Goal: Task Accomplishment & Management: Manage account settings

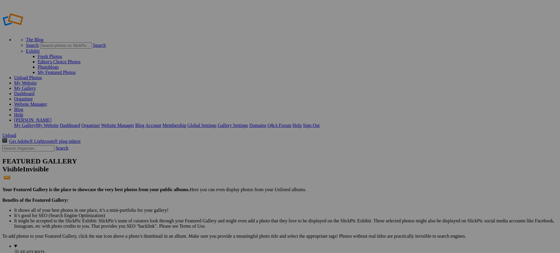
type input "New Bremen vs [GEOGRAPHIC_DATA]"
click at [228, 156] on span "Create" at bounding box center [221, 158] width 12 height 5
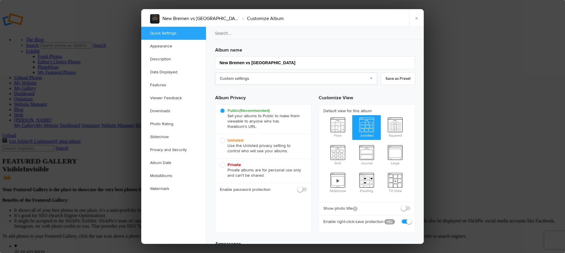
click at [263, 79] on link "Custom settings" at bounding box center [296, 78] width 162 height 12
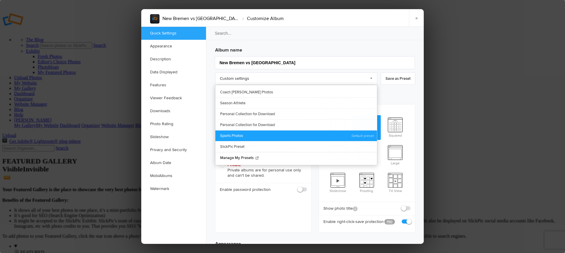
click at [247, 133] on link "Sports Photos" at bounding box center [295, 135] width 161 height 11
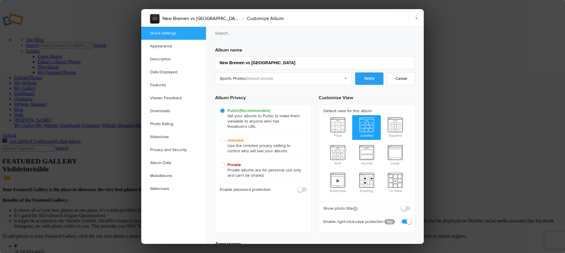
click at [362, 80] on link "Apply" at bounding box center [369, 78] width 28 height 12
click at [167, 113] on link "Downloads" at bounding box center [173, 110] width 65 height 13
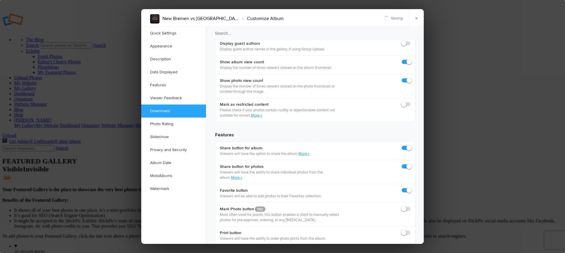
scroll to position [906, 0]
click at [164, 186] on link "Watermark" at bounding box center [173, 188] width 65 height 13
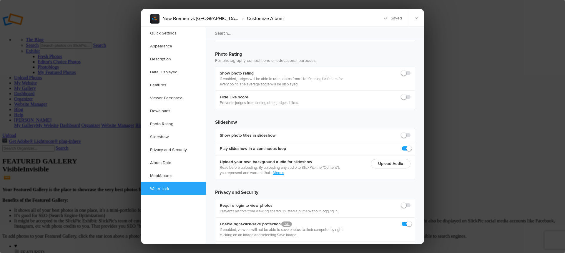
scroll to position [1285, 0]
checkbox input "true"
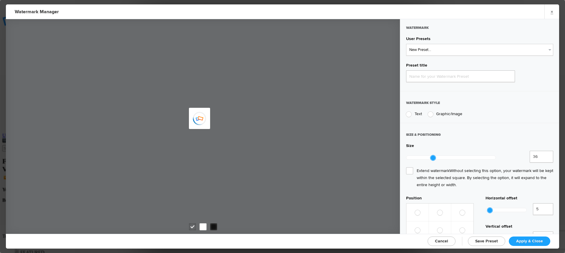
type input "Watermark-10/11/2025"
radio input "true"
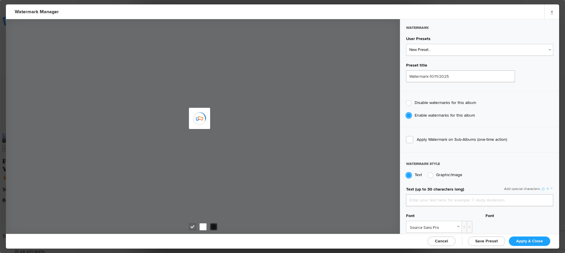
type input "jpphotography"
click at [447, 54] on select "New Preset... JP Photography - White JP Photography - Black" at bounding box center [479, 50] width 147 height 12
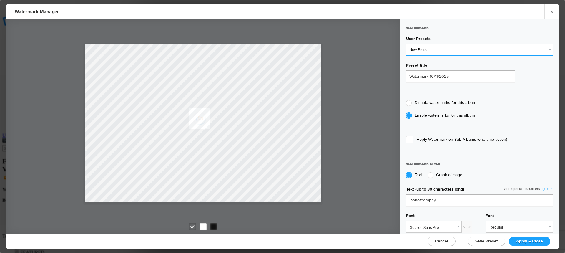
select select "1: Object"
click at [406, 44] on select "New Preset... JP Photography - White JP Photography - Black" at bounding box center [479, 50] width 147 height 12
type input "JP Photography - White"
radio input "false"
radio input "true"
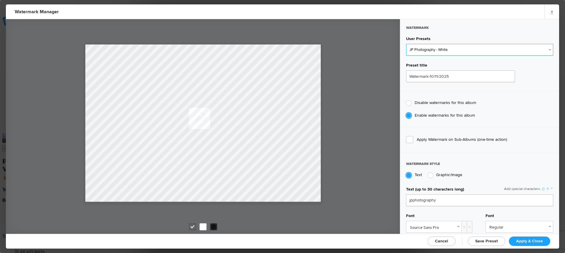
type input "128"
radio input "true"
radio input "false"
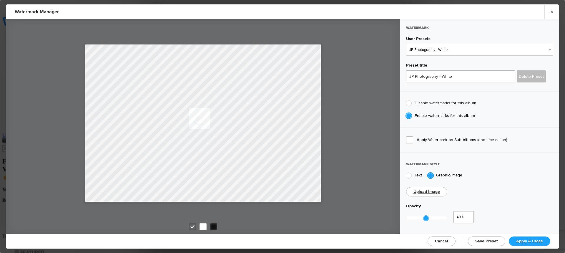
type input "0.49"
drag, startPoint x: 449, startPoint y: 217, endPoint x: 426, endPoint y: 216, distance: 22.7
click at [426, 216] on div at bounding box center [425, 217] width 5 height 5
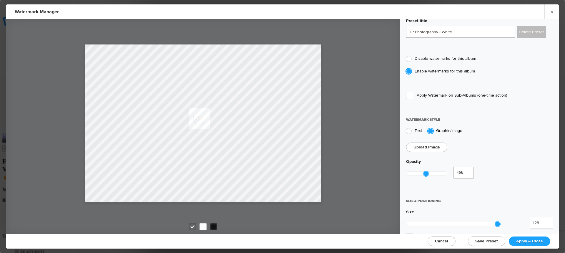
scroll to position [59, 0]
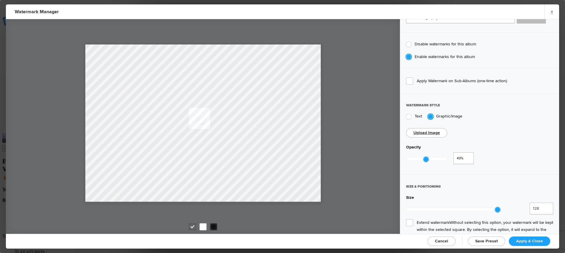
click at [411, 219] on span "Extend watermark Without selecting this option, your watermark will be kept wit…" at bounding box center [479, 229] width 147 height 21
click at [0, 0] on input "Extend watermark Without selecting this option, your watermark will be kept wit…" at bounding box center [0, 0] width 0 height 0
click at [526, 241] on span "Apply & Close" at bounding box center [529, 240] width 27 height 5
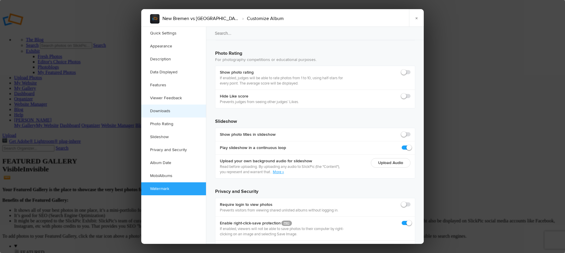
click at [166, 112] on link "Downloads" at bounding box center [173, 110] width 65 height 13
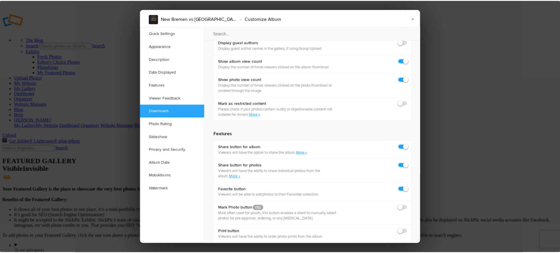
scroll to position [906, 0]
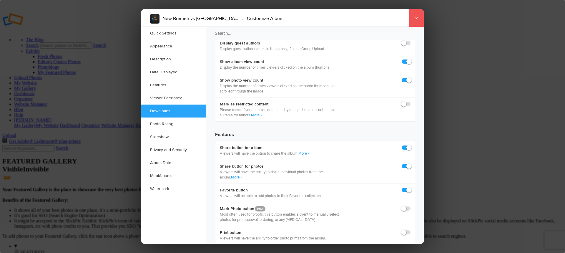
click at [414, 22] on link "×" at bounding box center [416, 18] width 15 height 18
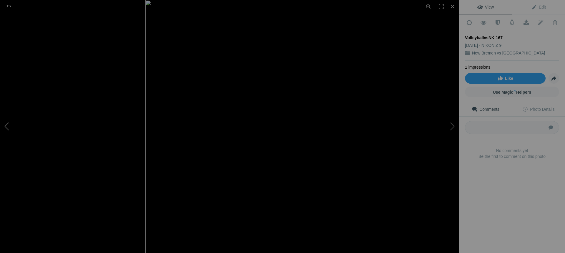
click at [9, 128] on button at bounding box center [22, 126] width 44 height 91
click at [453, 128] on button at bounding box center [437, 126] width 44 height 91
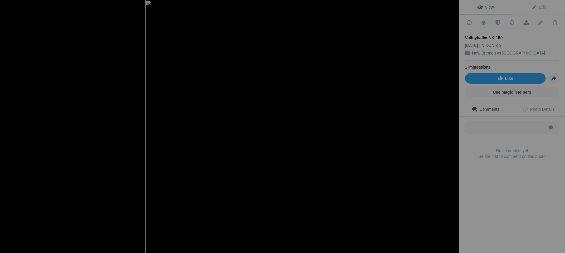
click at [453, 128] on button at bounding box center [437, 126] width 44 height 91
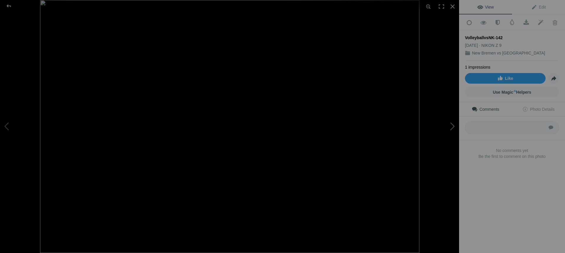
click at [452, 129] on button at bounding box center [437, 126] width 44 height 91
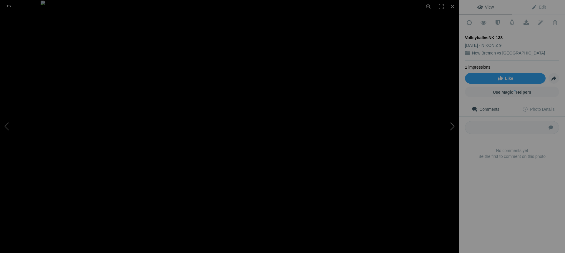
click at [452, 129] on button at bounding box center [437, 126] width 44 height 91
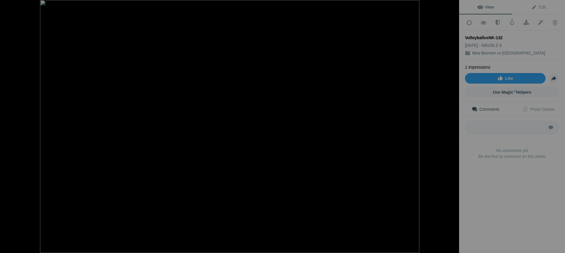
click at [452, 129] on button at bounding box center [437, 126] width 44 height 91
click at [8, 6] on div at bounding box center [8, 6] width 21 height 12
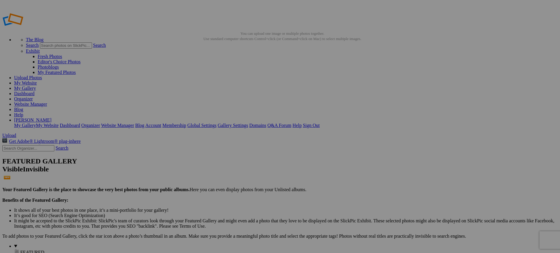
type input "Volleyball 2025"
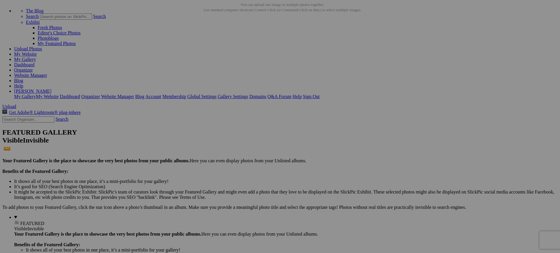
scroll to position [29, 0]
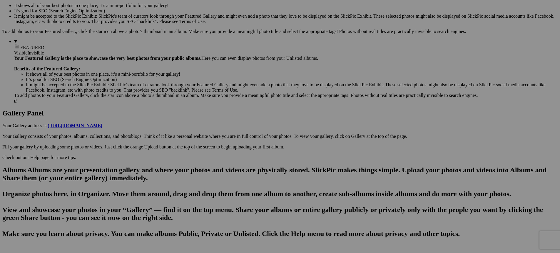
scroll to position [206, 0]
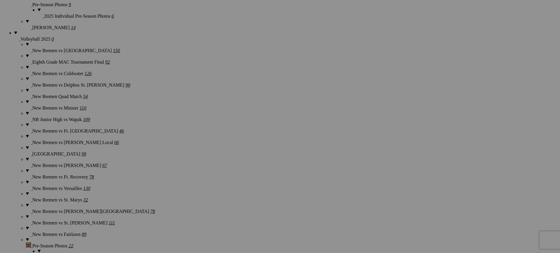
scroll to position [735, 0]
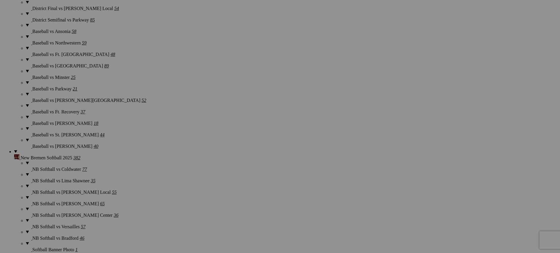
scroll to position [1059, 0]
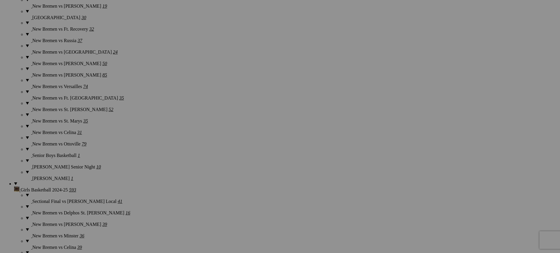
scroll to position [1529, 0]
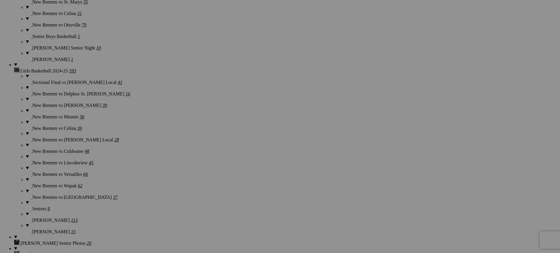
scroll to position [1647, 0]
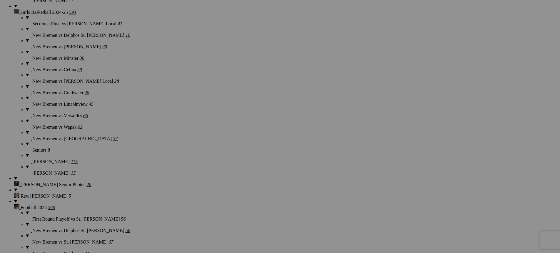
scroll to position [1706, 0]
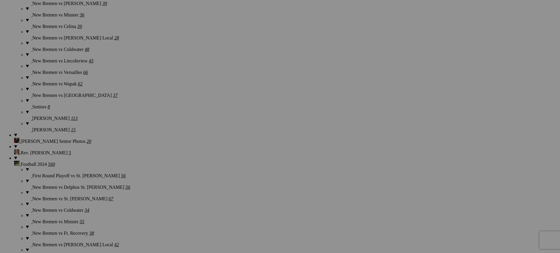
scroll to position [1794, 0]
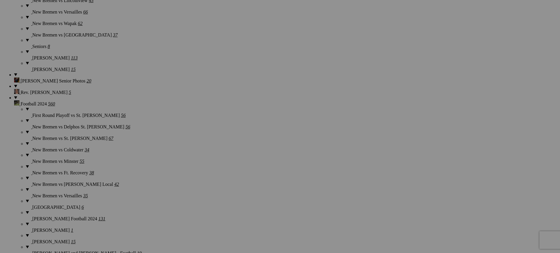
scroll to position [1882, 0]
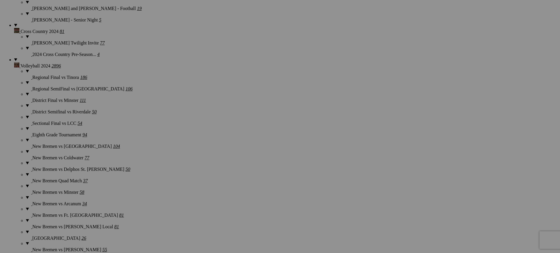
scroll to position [2059, 0]
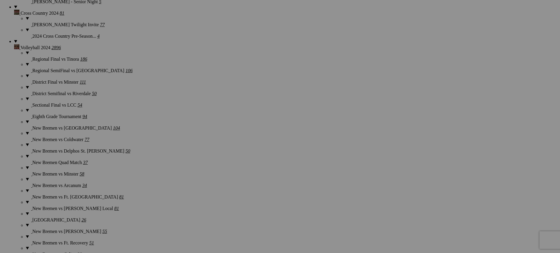
scroll to position [2117, 0]
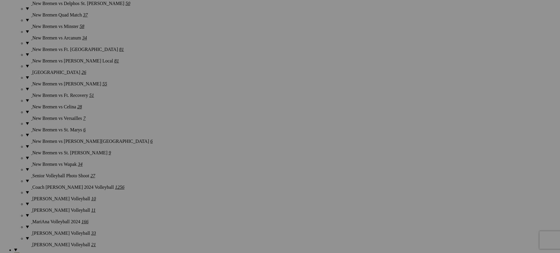
scroll to position [2264, 0]
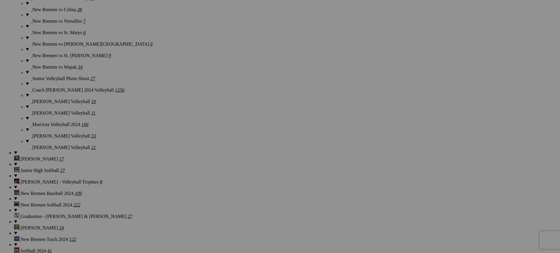
scroll to position [2323, 0]
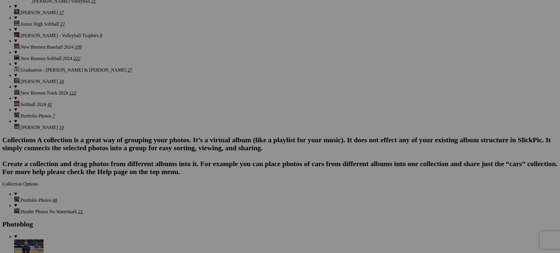
scroll to position [2470, 0]
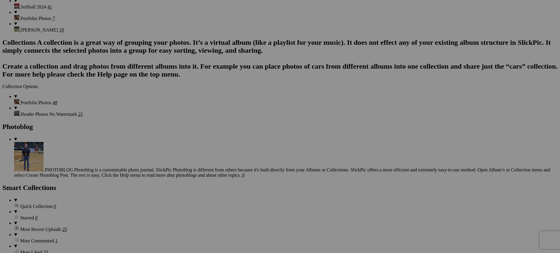
scroll to position [2558, 0]
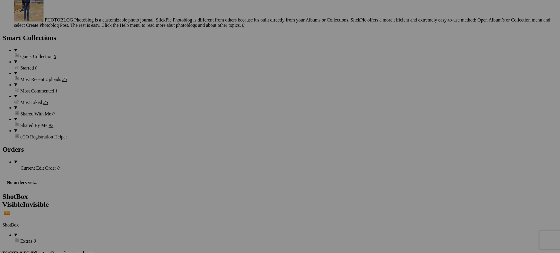
scroll to position [2705, 0]
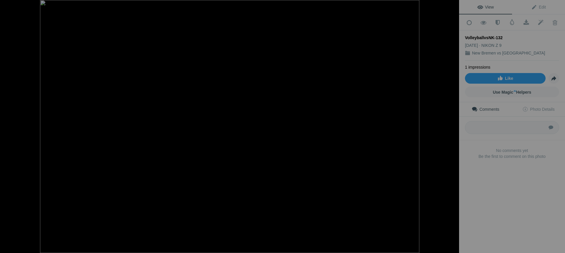
click at [452, 127] on button at bounding box center [437, 126] width 44 height 91
click at [8, 126] on button at bounding box center [22, 126] width 44 height 91
click at [9, 7] on div at bounding box center [8, 6] width 21 height 12
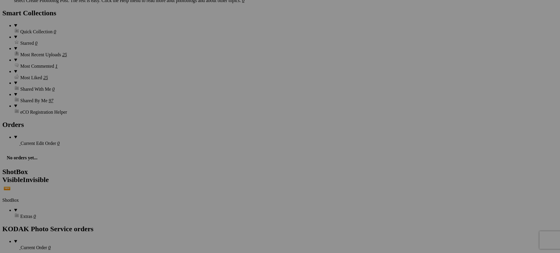
scroll to position [2735, 0]
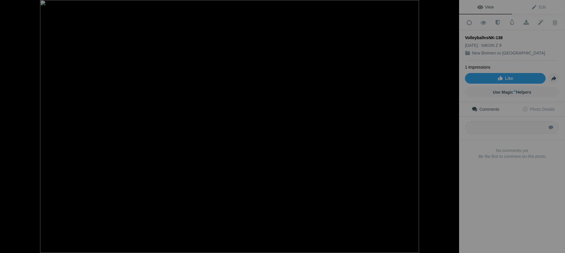
click at [10, 6] on div at bounding box center [8, 6] width 21 height 12
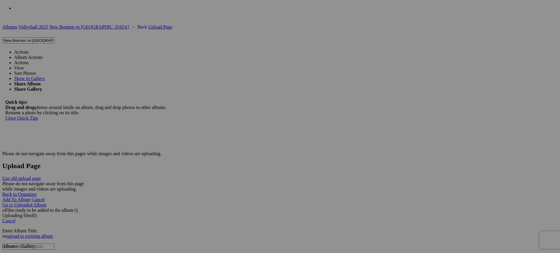
scroll to position [3028, 0]
click at [29, 48] on span at bounding box center [29, 50] width 0 height 5
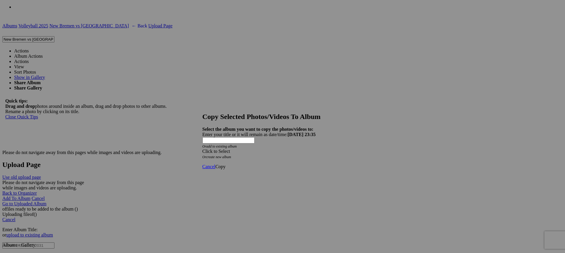
click at [274, 149] on div "Click to Select" at bounding box center [280, 151] width 156 height 5
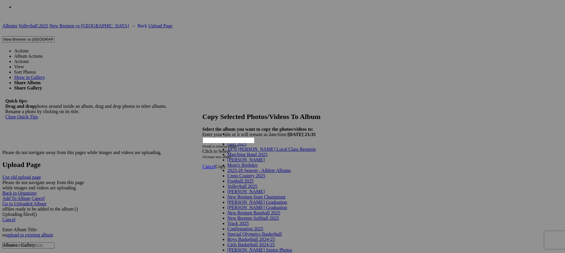
click at [267, 173] on span "2025-26 Season - Athlete Albums" at bounding box center [259, 170] width 64 height 5
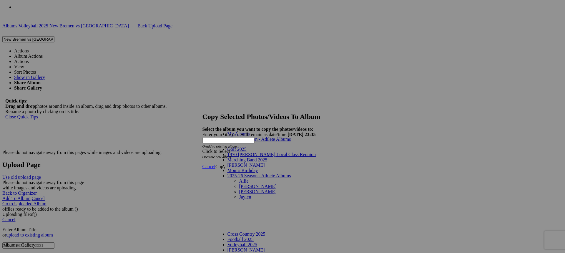
click at [239, 178] on link "Allie" at bounding box center [243, 180] width 9 height 5
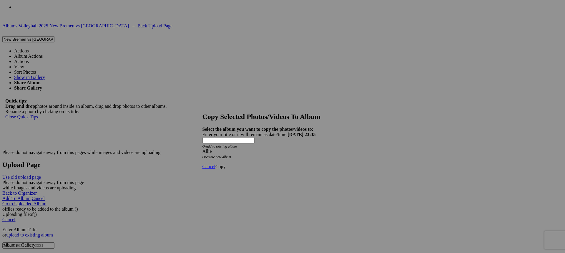
click at [226, 164] on span "Copy" at bounding box center [220, 166] width 10 height 5
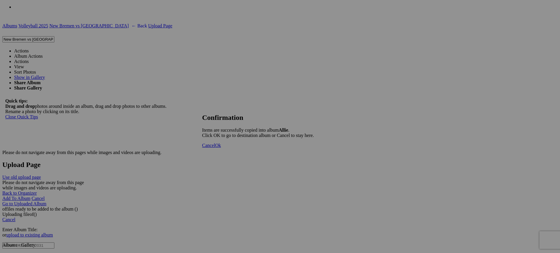
click at [221, 148] on span "Ok" at bounding box center [218, 145] width 6 height 5
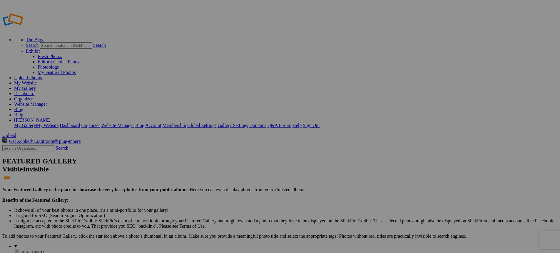
type input "Allie"
type input "New Bremen vs New Knoxville-MAC Champions"
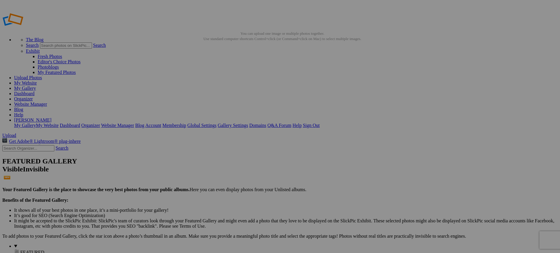
scroll to position [0, 2]
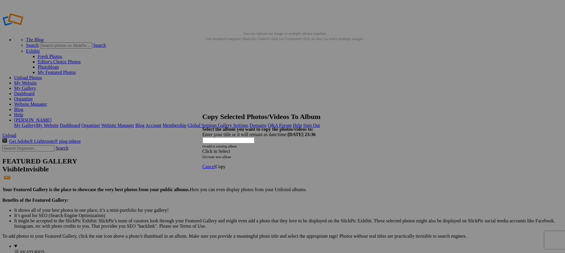
click at [283, 149] on div "Click to Select" at bounding box center [280, 151] width 156 height 5
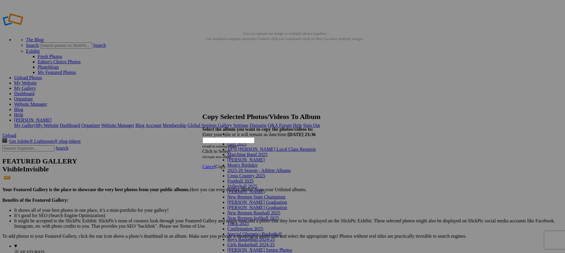
scroll to position [29, 0]
click at [250, 184] on link "Volleyball 2025" at bounding box center [242, 186] width 30 height 5
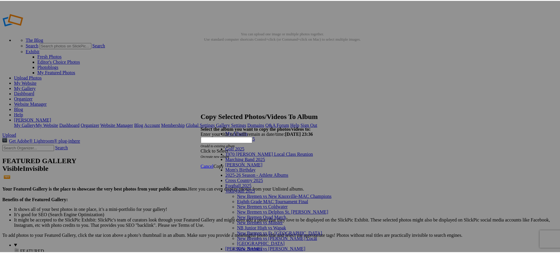
scroll to position [88, 0]
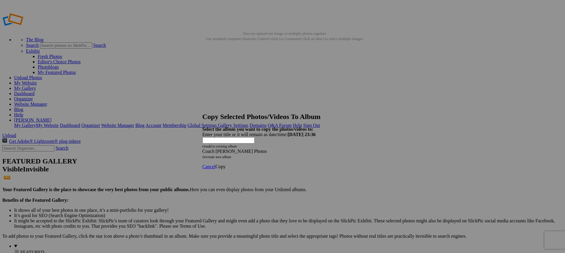
click at [226, 164] on span "Copy" at bounding box center [220, 166] width 10 height 5
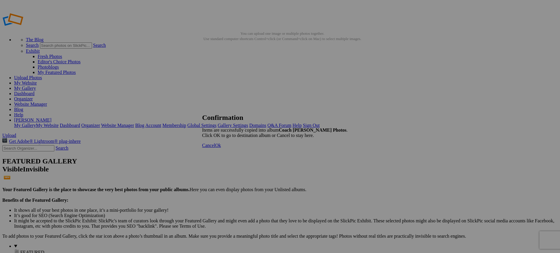
click at [221, 148] on link "Ok" at bounding box center [218, 145] width 6 height 5
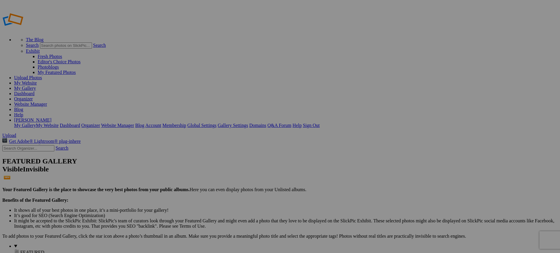
type input "Coach [PERSON_NAME] Photos"
click at [47, 101] on link "Website Manager" at bounding box center [30, 103] width 33 height 5
